Goal: Find specific page/section

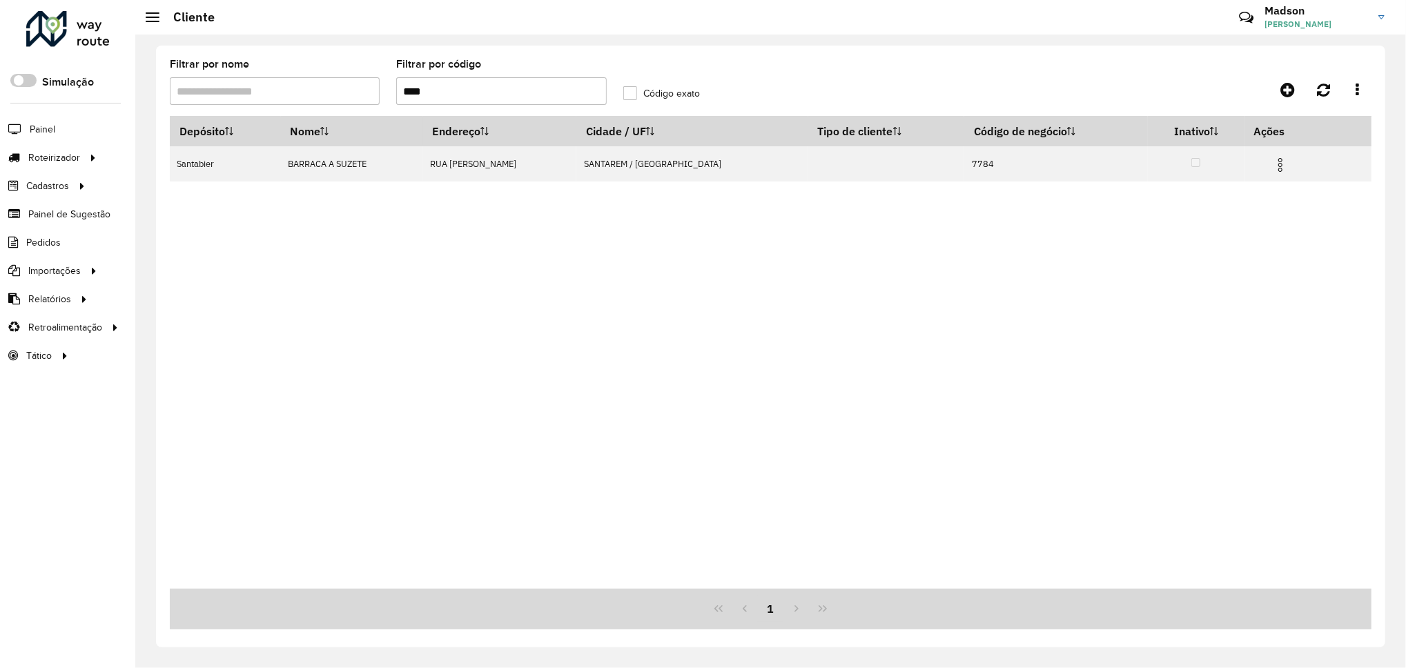
drag, startPoint x: 455, startPoint y: 95, endPoint x: 375, endPoint y: 97, distance: 80.1
click at [375, 97] on formly-group "Filtrar por nome Filtrar por código **** Código exato" at bounding box center [614, 87] width 907 height 57
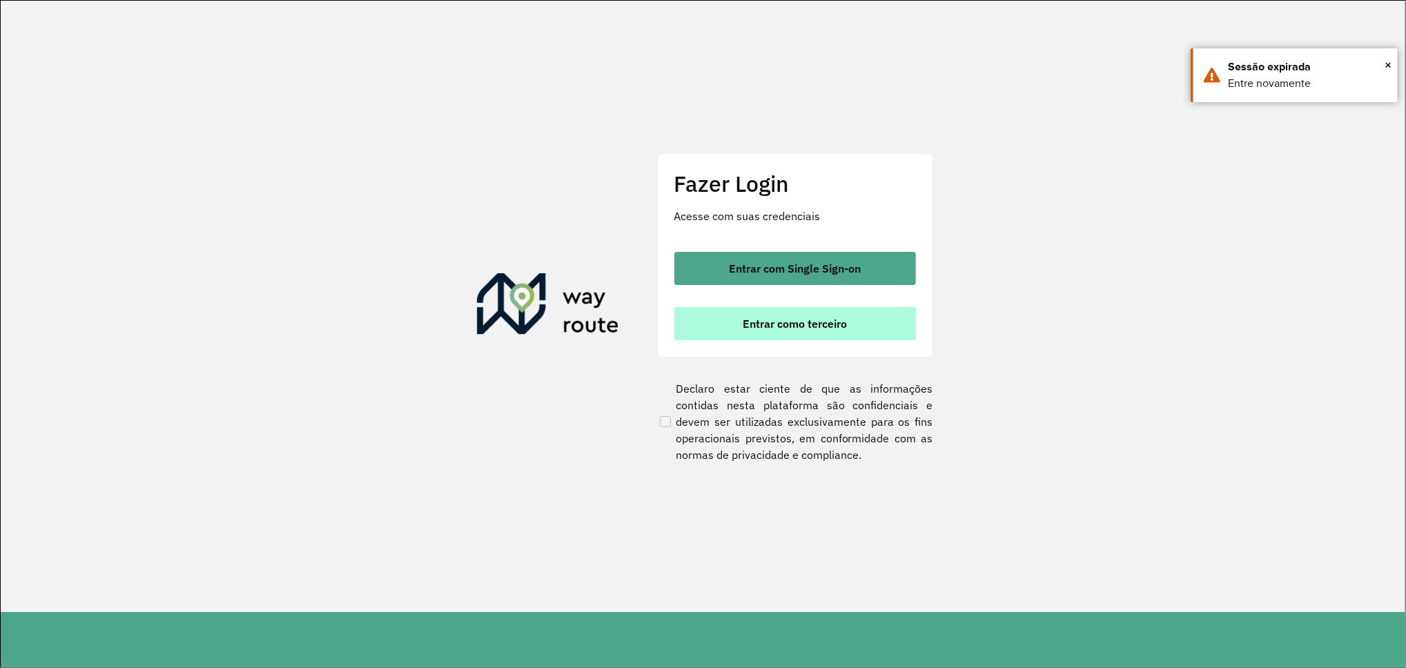
click at [784, 322] on span "Entrar como terceiro" at bounding box center [794, 323] width 104 height 11
